Goal: Task Accomplishment & Management: Manage account settings

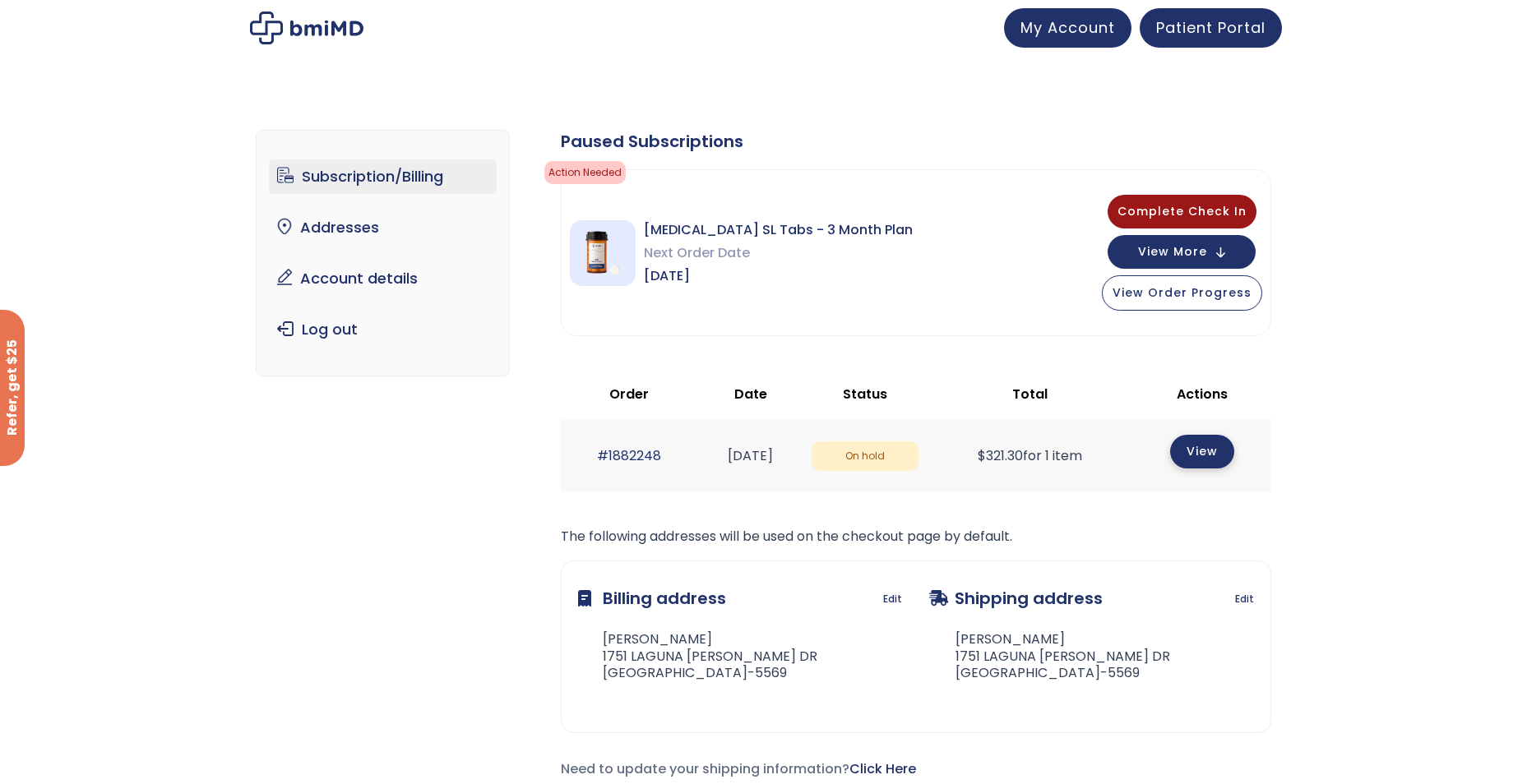
click at [1197, 452] on link "View" at bounding box center [1202, 451] width 64 height 33
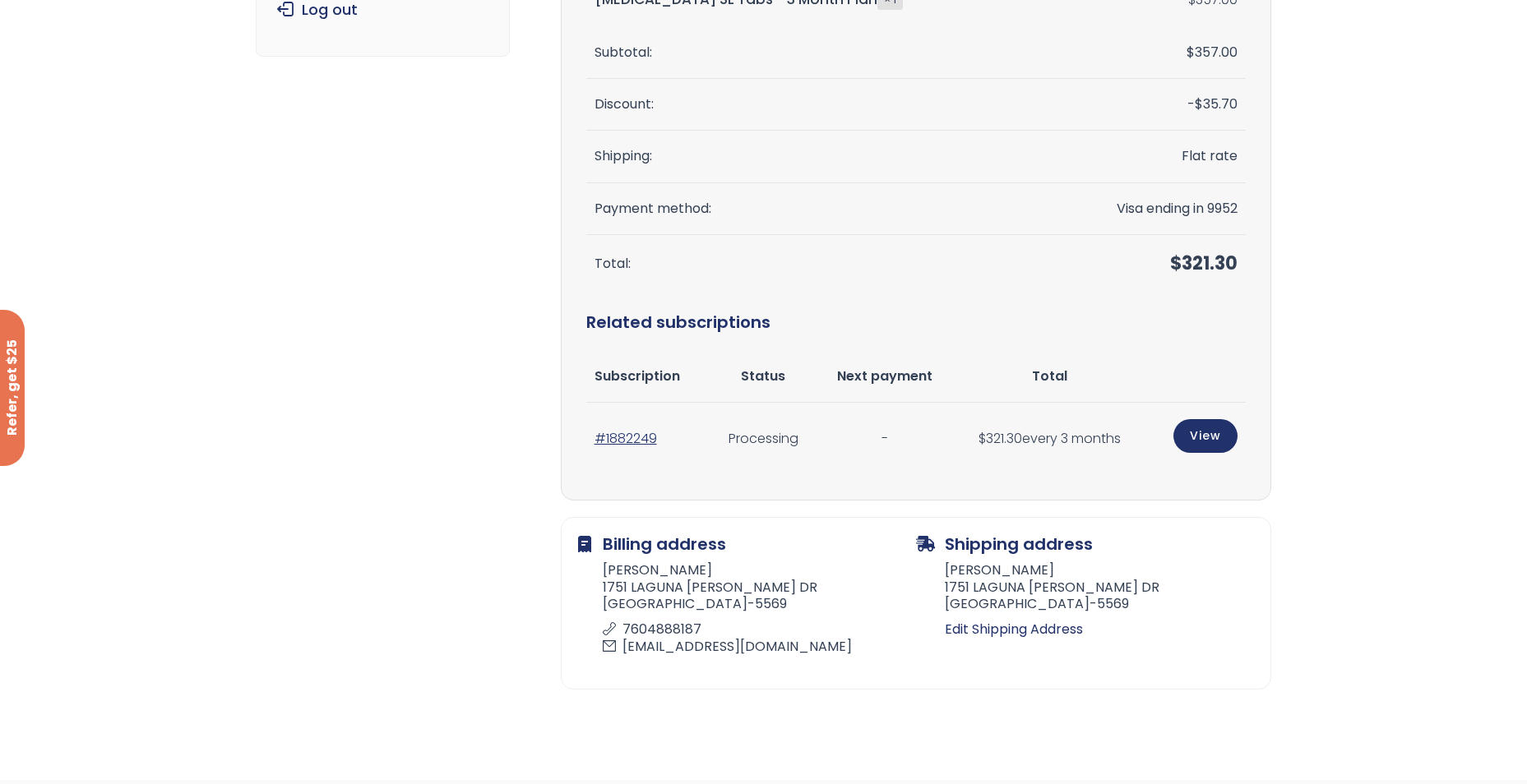
scroll to position [329, 0]
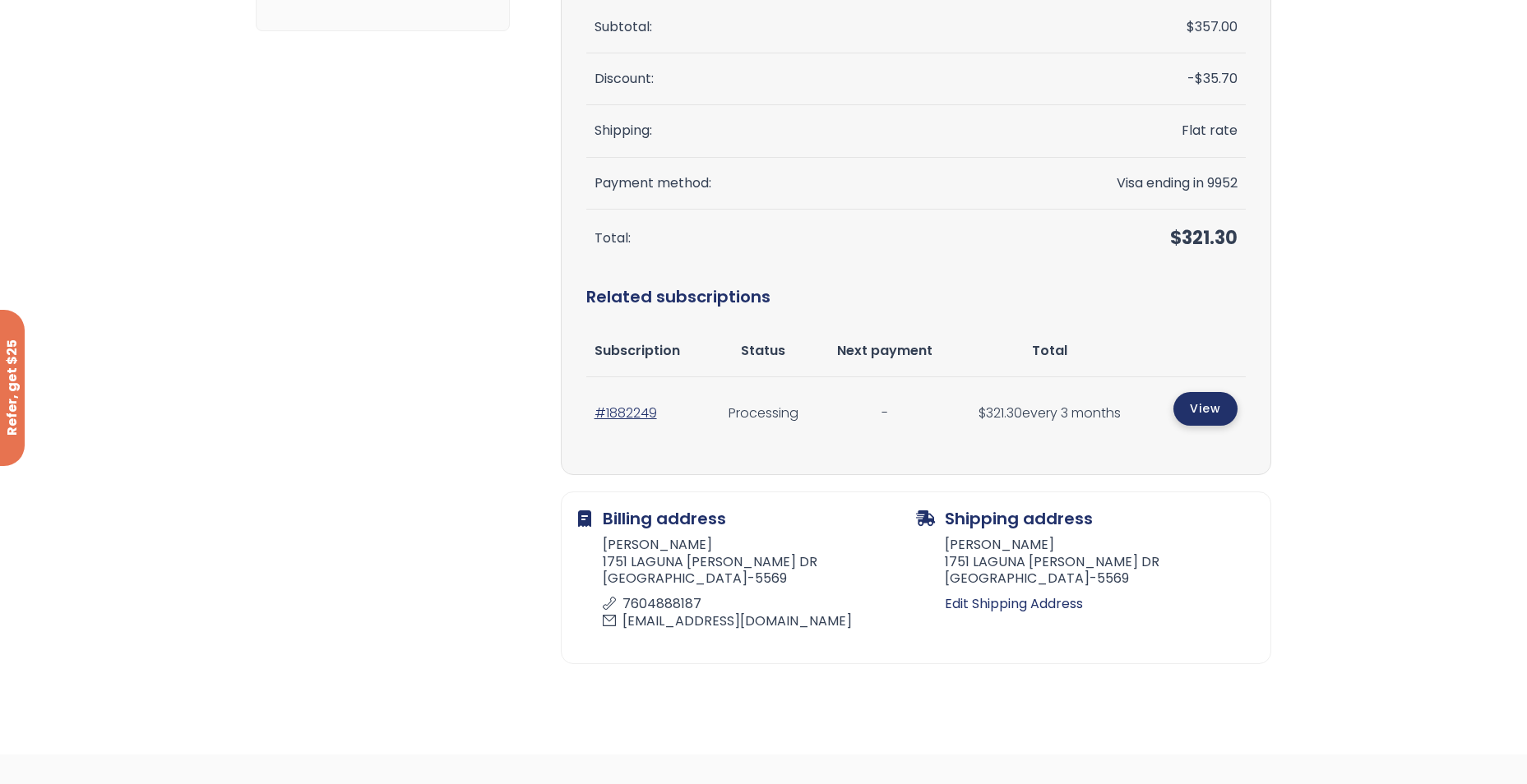
click at [1197, 408] on link "View" at bounding box center [1205, 408] width 64 height 33
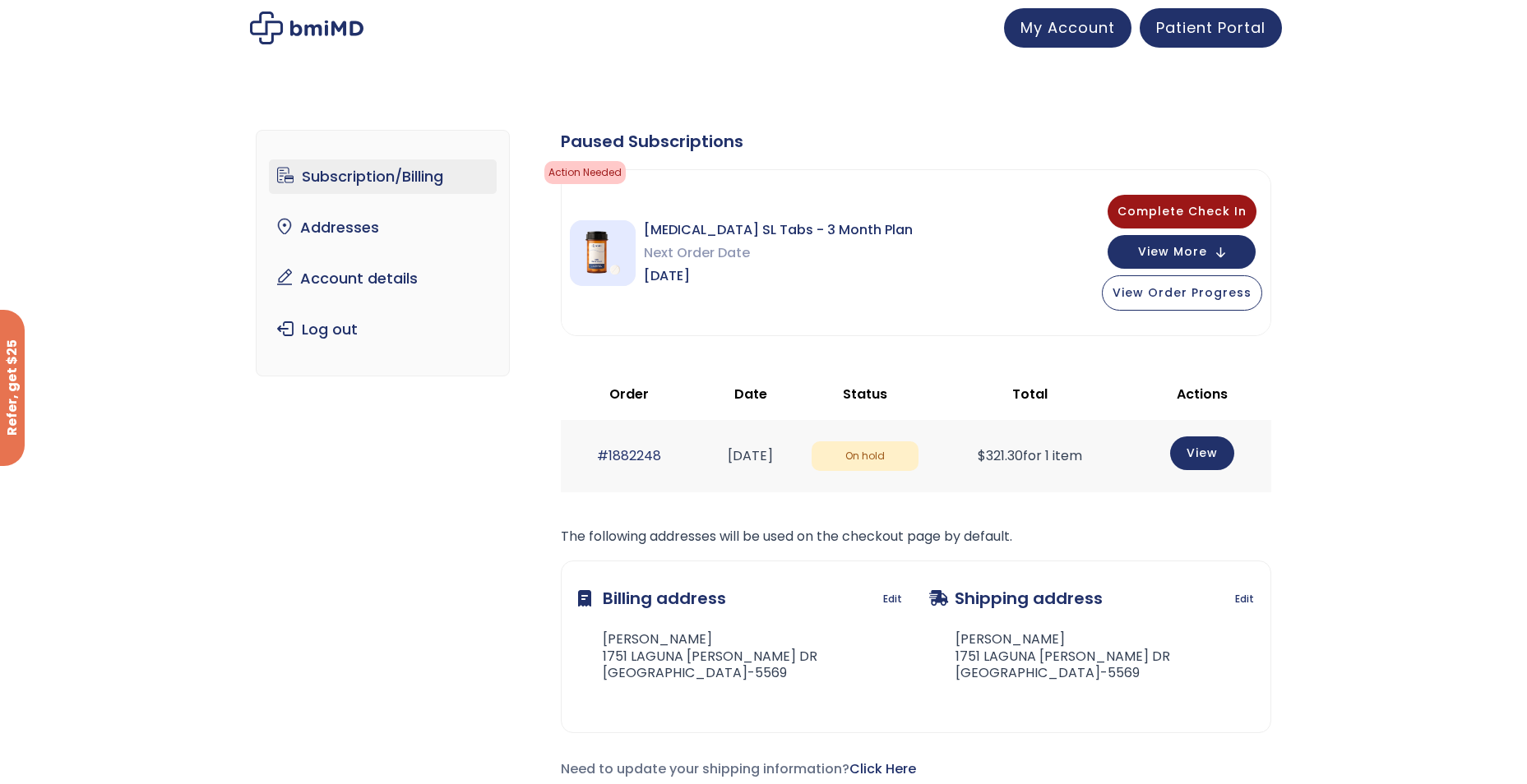
click at [349, 181] on link "Subscription/Billing" at bounding box center [383, 176] width 228 height 34
click at [1144, 252] on span "View More" at bounding box center [1173, 250] width 69 height 10
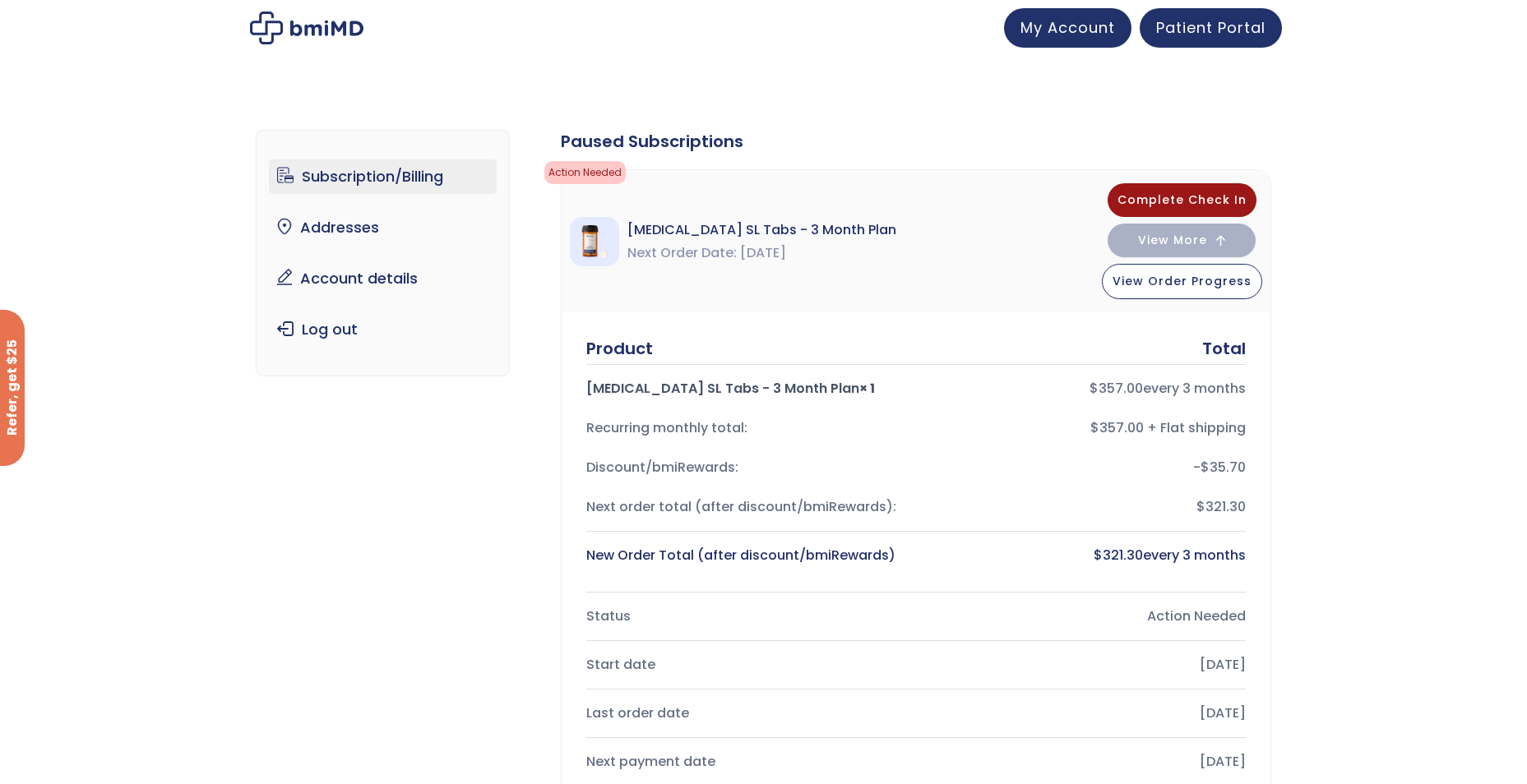
scroll to position [47, 0]
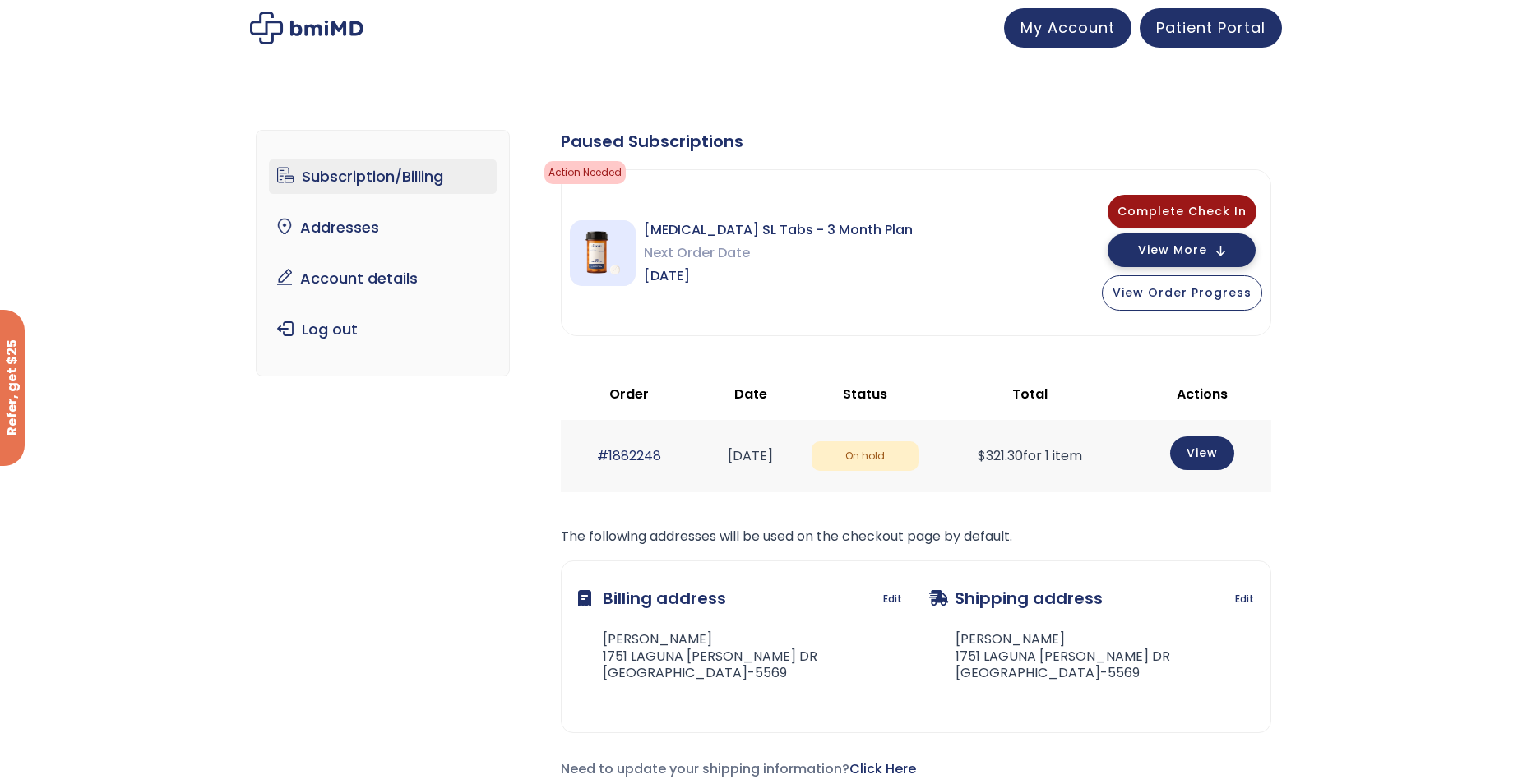
click at [1144, 249] on span "View More" at bounding box center [1173, 250] width 69 height 10
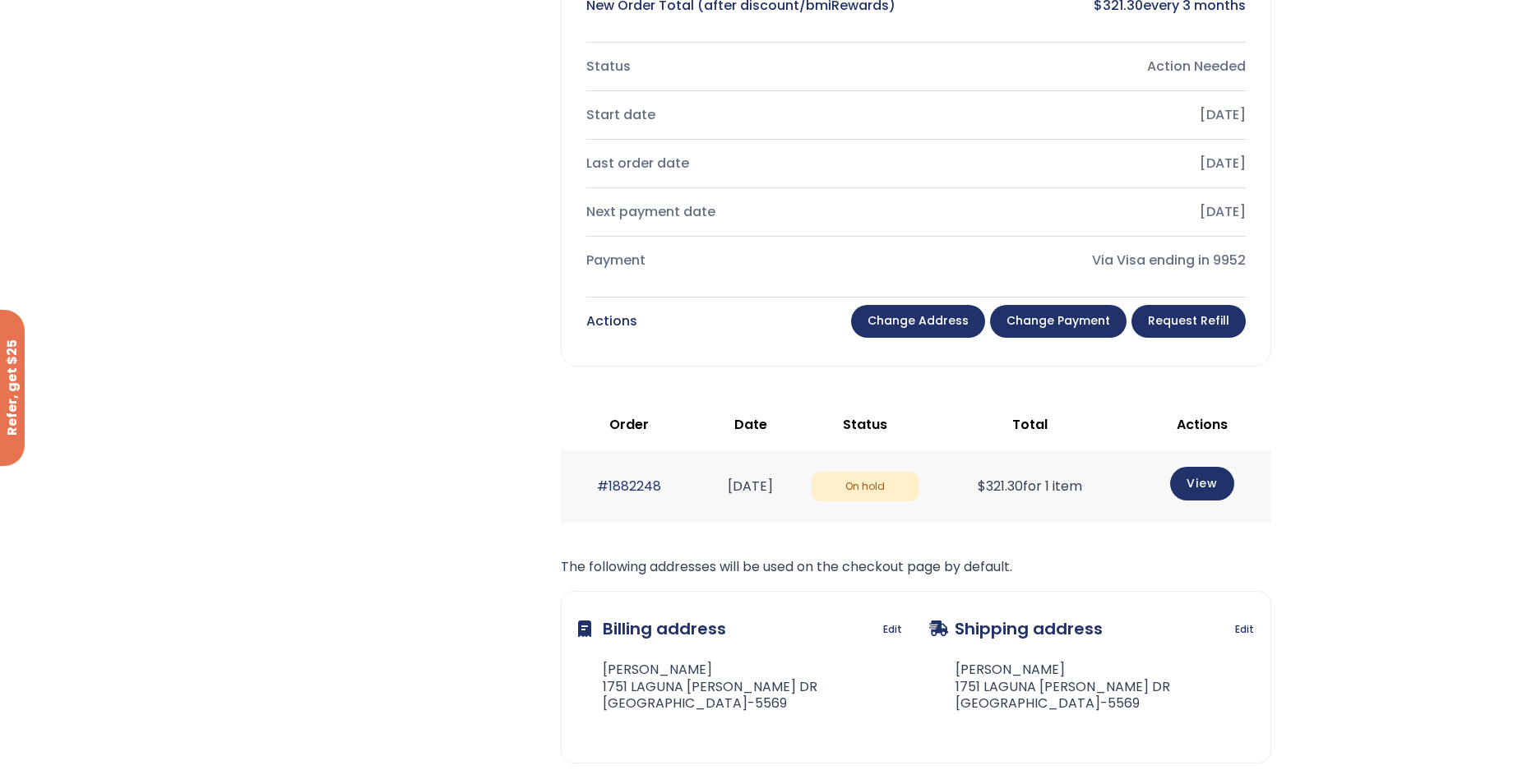
scroll to position [575, 0]
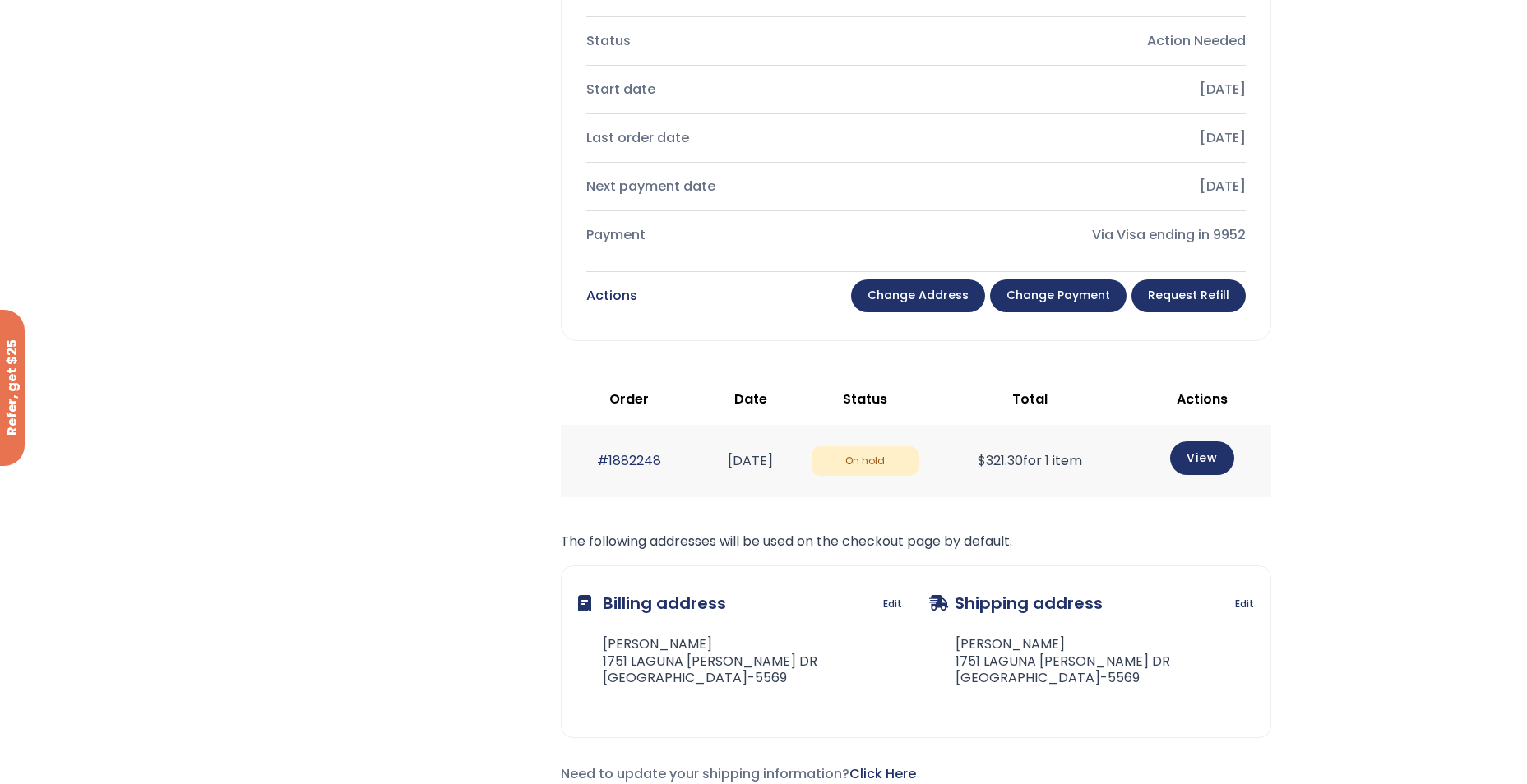
click at [1084, 294] on link "Change payment" at bounding box center [1058, 296] width 136 height 33
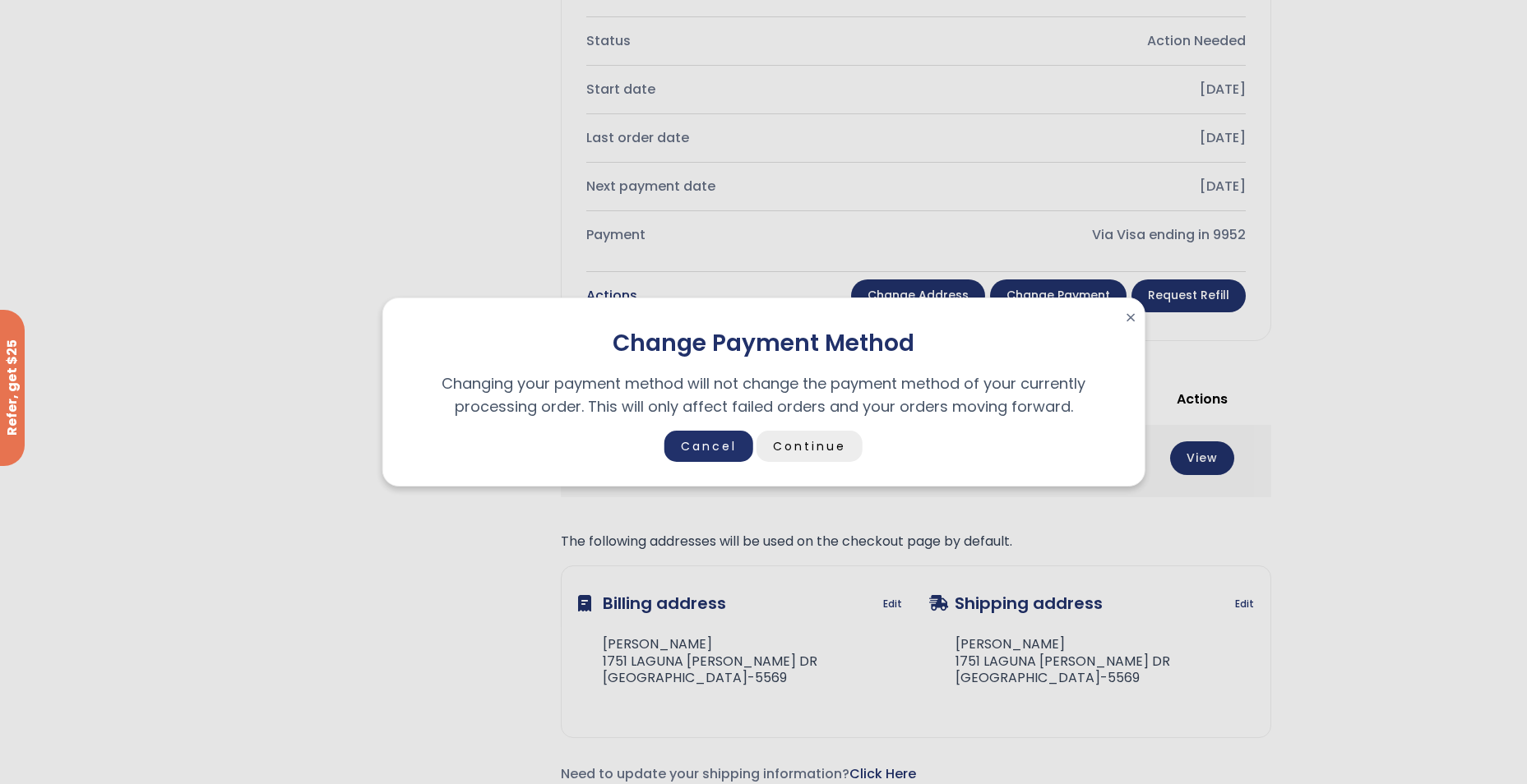
click at [801, 444] on link "Continue" at bounding box center [810, 446] width 106 height 32
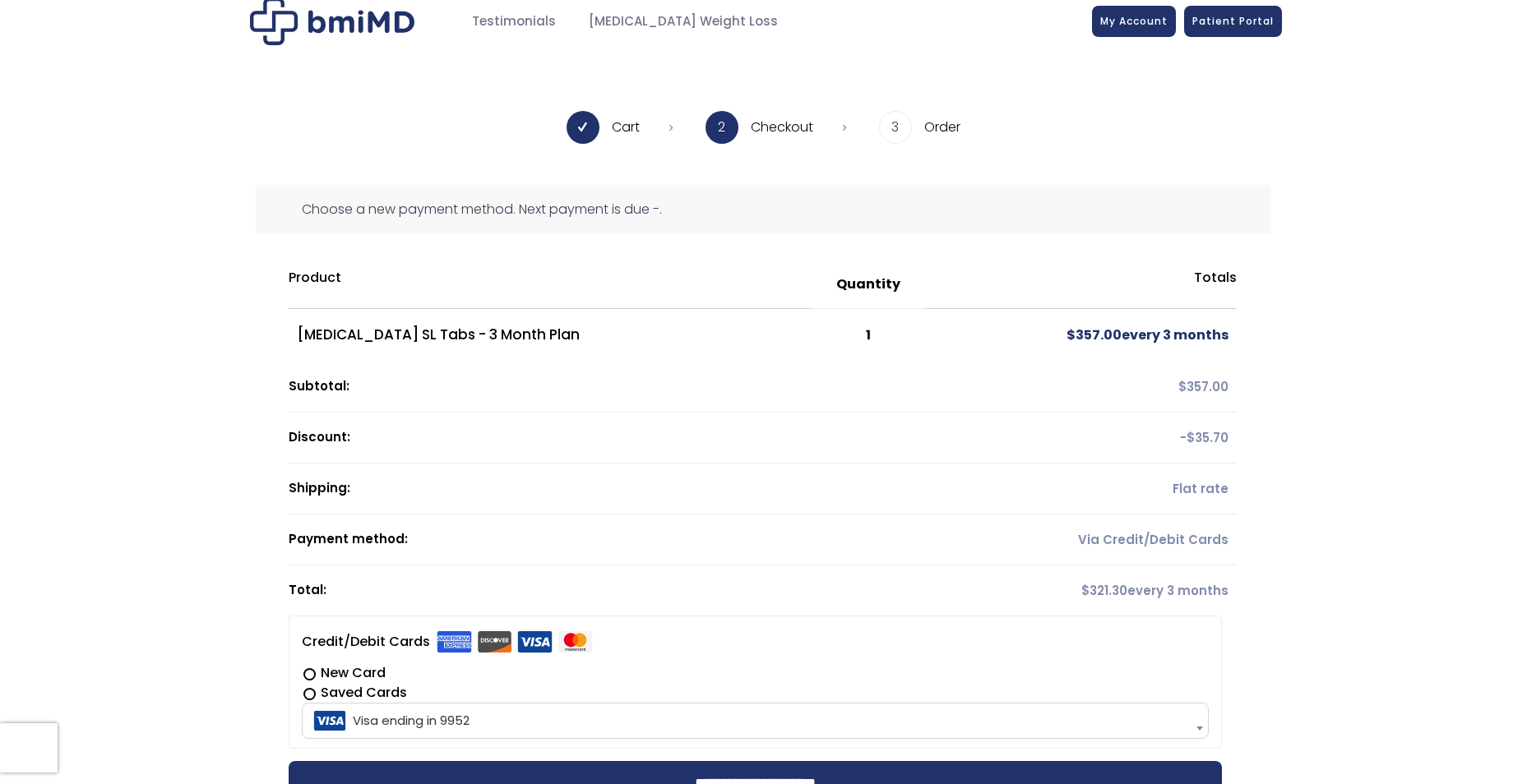
scroll to position [164, 0]
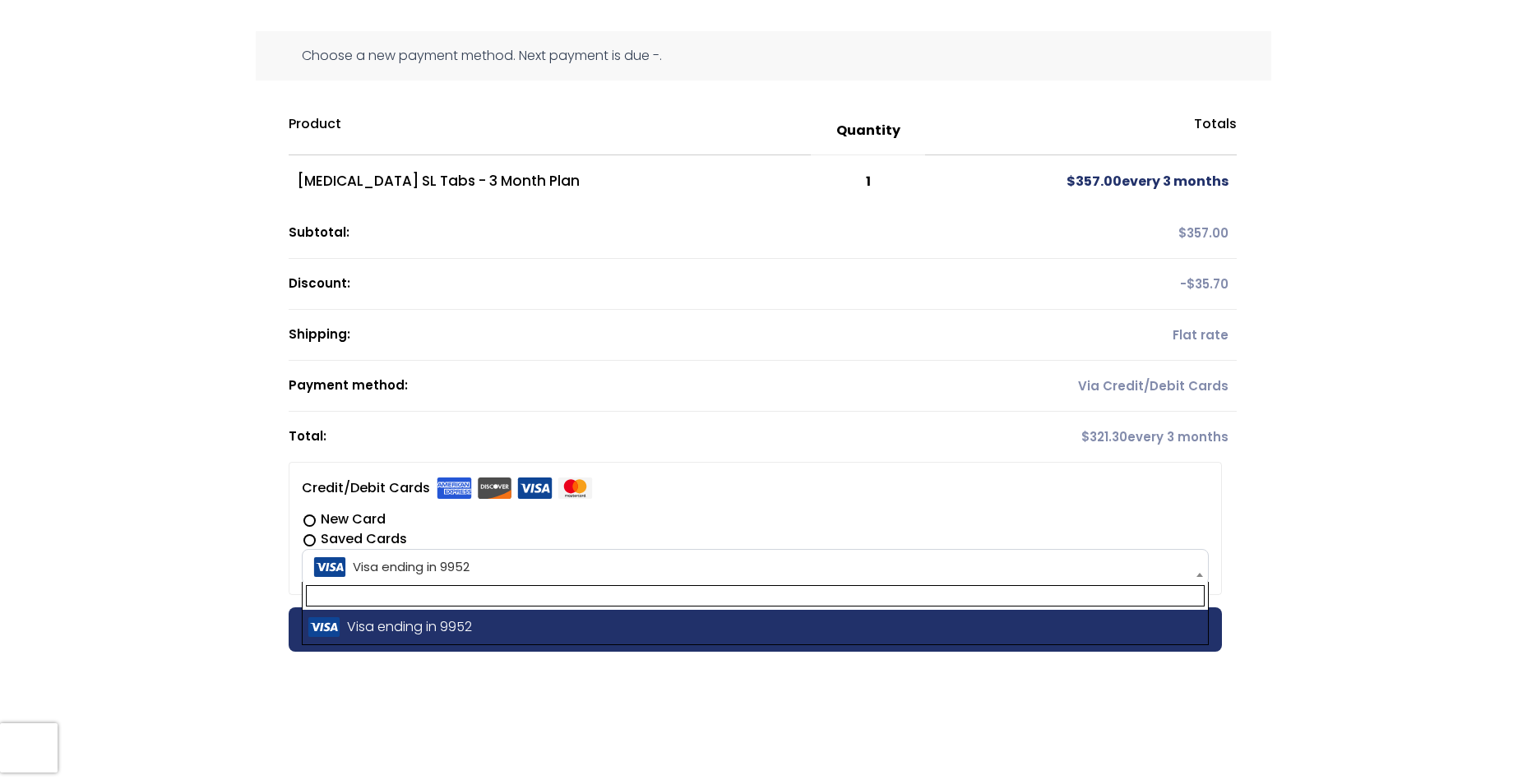
drag, startPoint x: 396, startPoint y: 555, endPoint x: 288, endPoint y: 549, distance: 108.2
click at [288, 549] on li "**********" at bounding box center [755, 529] width 933 height 134
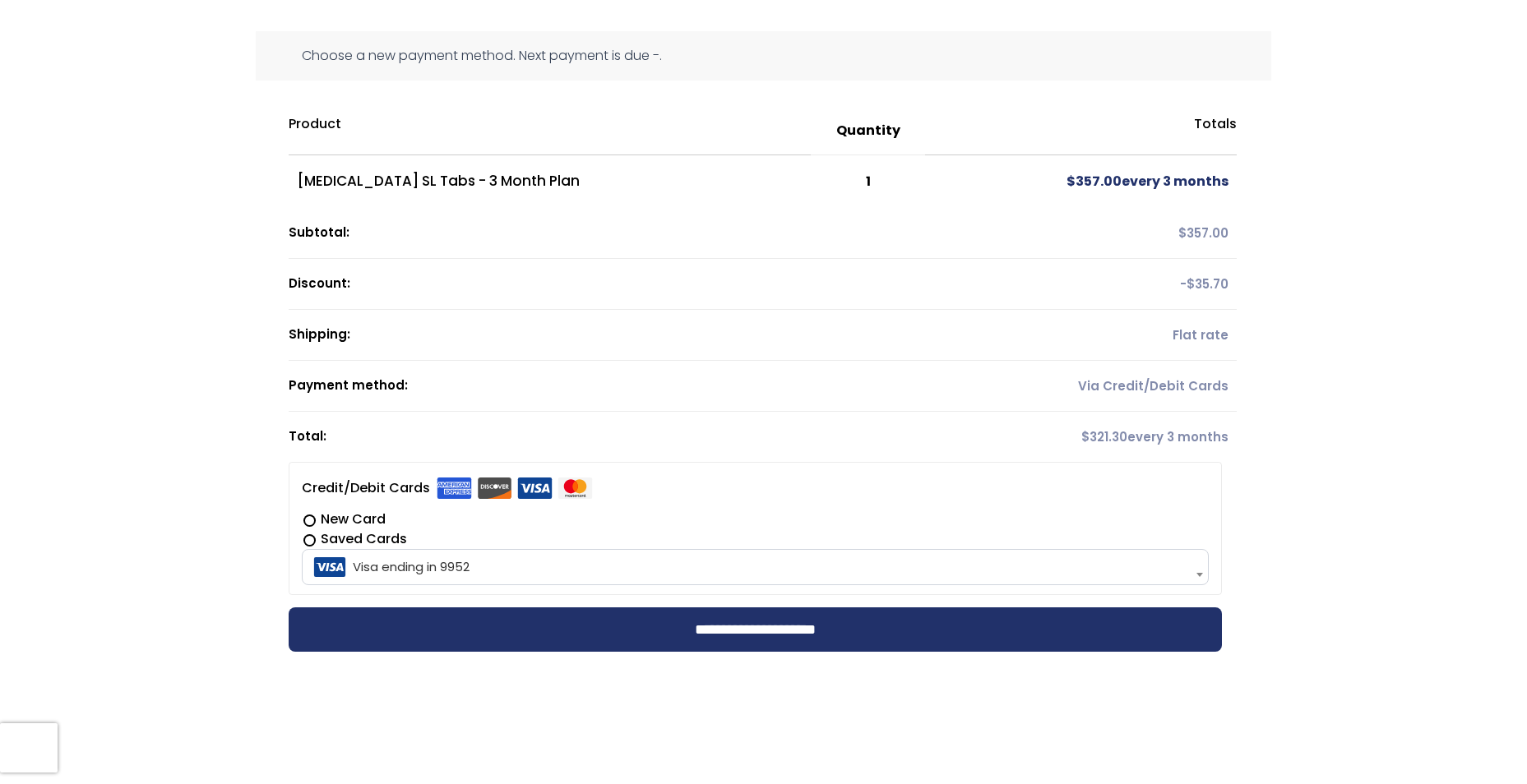
click at [447, 569] on span "Visa ending in 9952" at bounding box center [755, 567] width 897 height 34
click at [568, 620] on input "**********" at bounding box center [755, 630] width 933 height 45
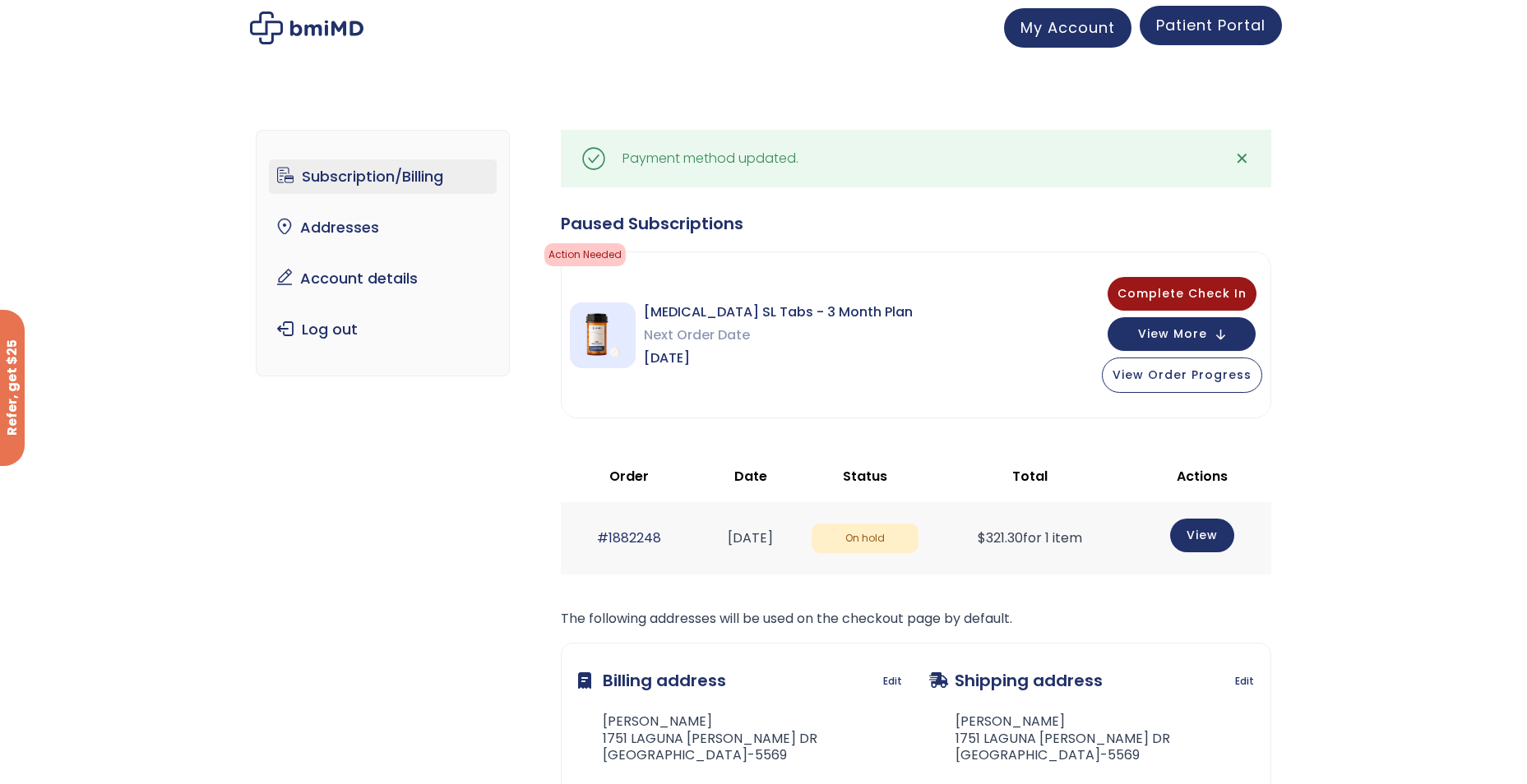
click at [1173, 25] on span "Patient Portal" at bounding box center [1211, 25] width 110 height 21
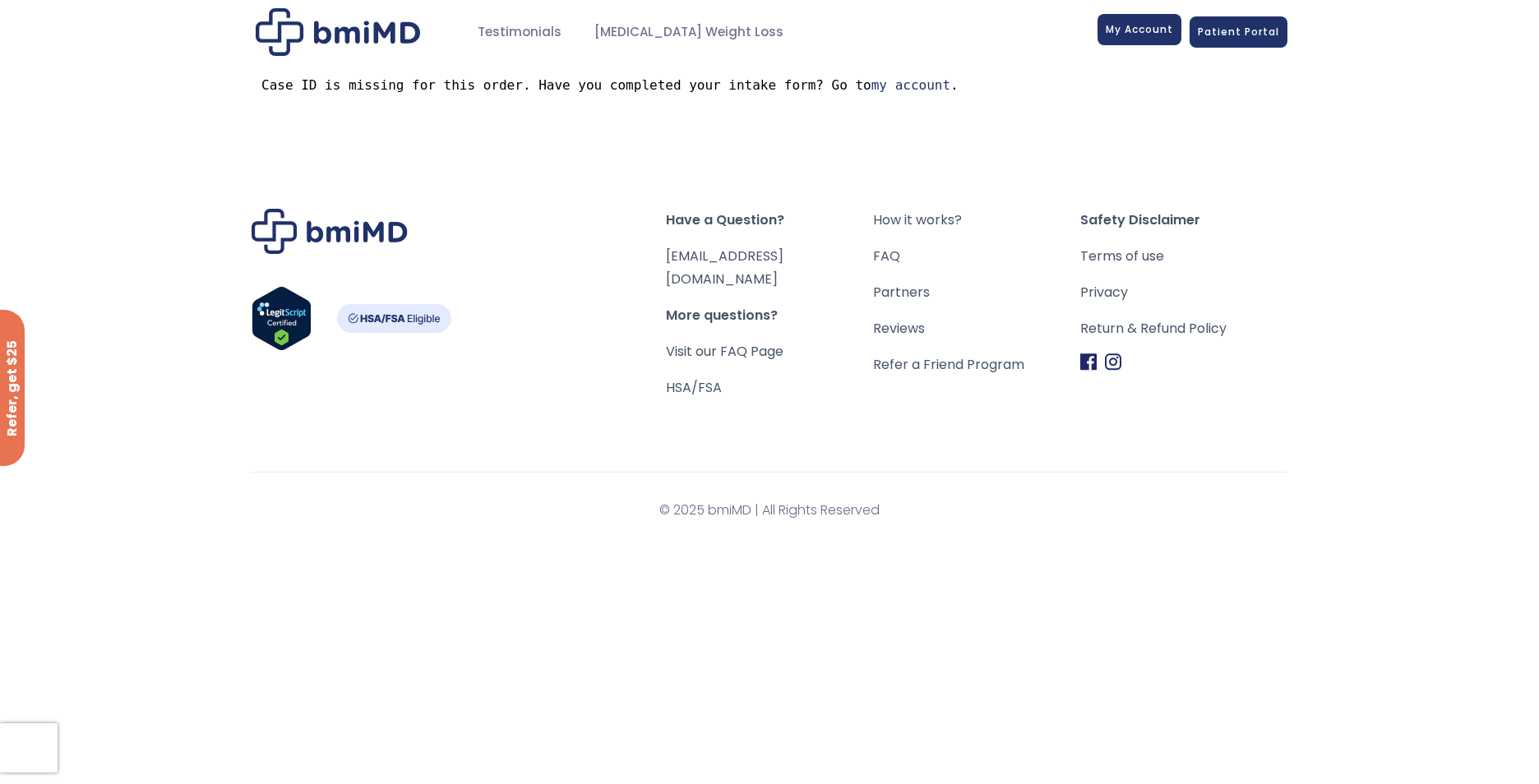
click at [1155, 25] on span "My Account" at bounding box center [1139, 29] width 68 height 14
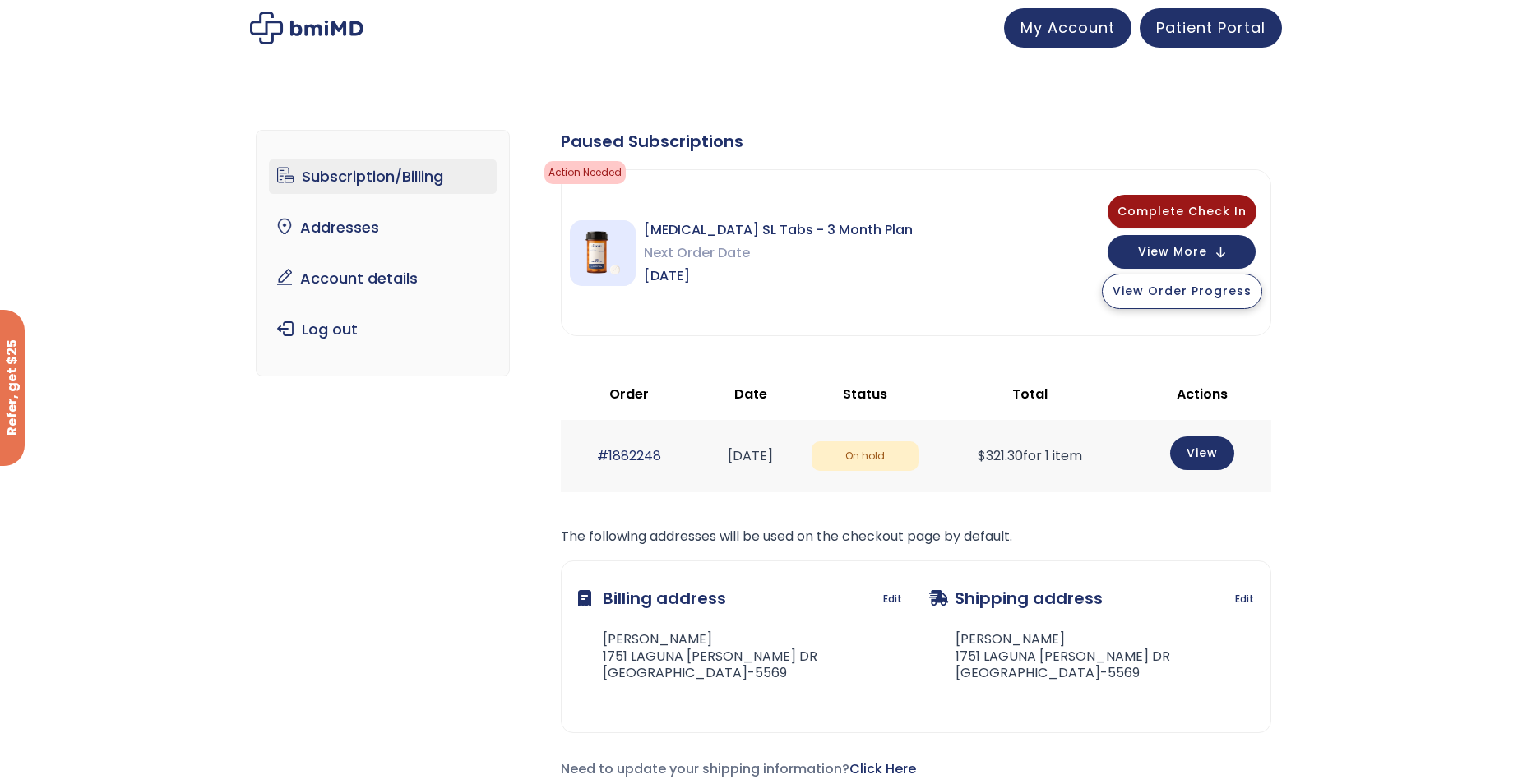
click at [1155, 294] on span "View Order Progress" at bounding box center [1182, 290] width 139 height 16
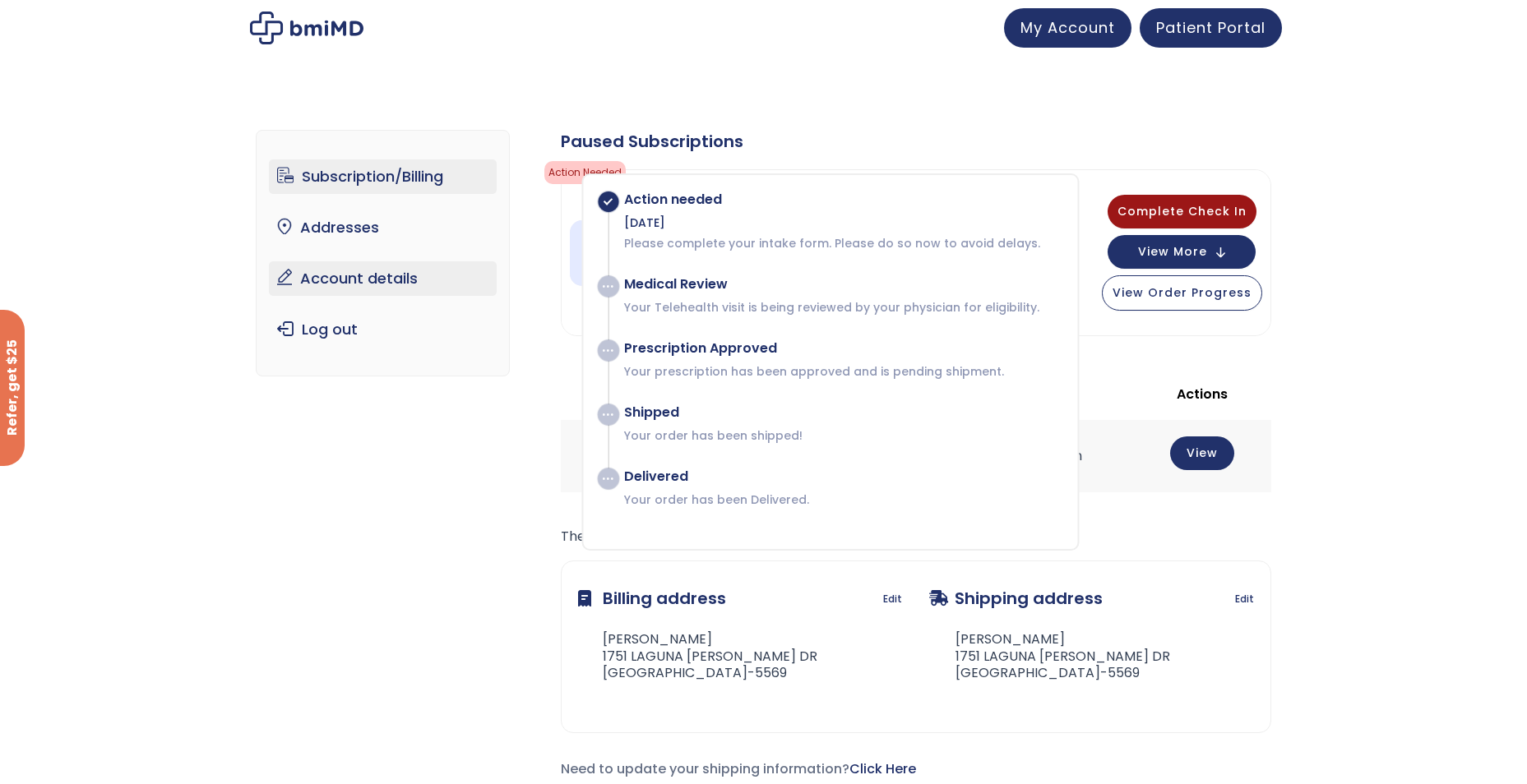
click at [349, 270] on link "Account details" at bounding box center [383, 278] width 228 height 34
